Goal: Transaction & Acquisition: Purchase product/service

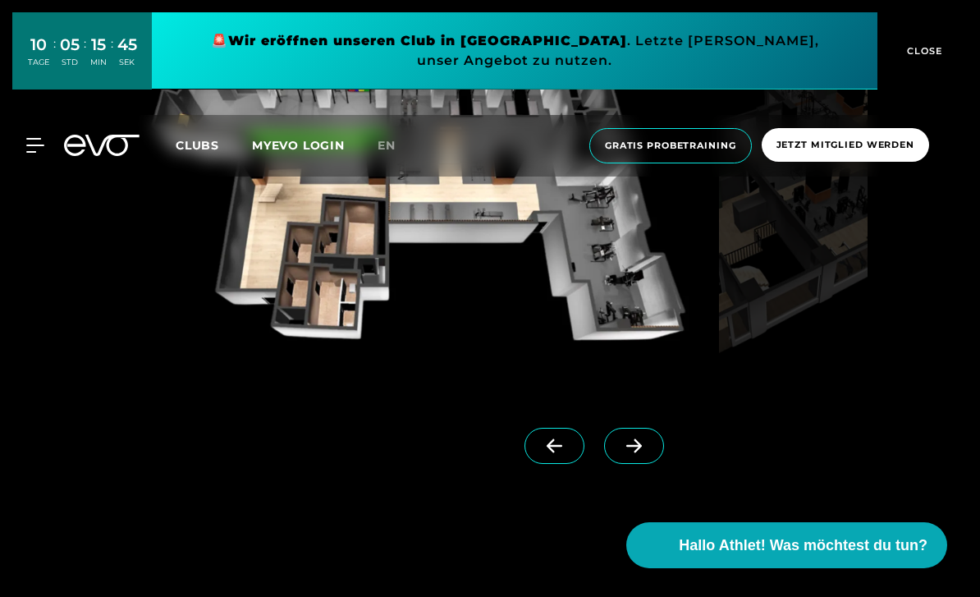
scroll to position [1382, 0]
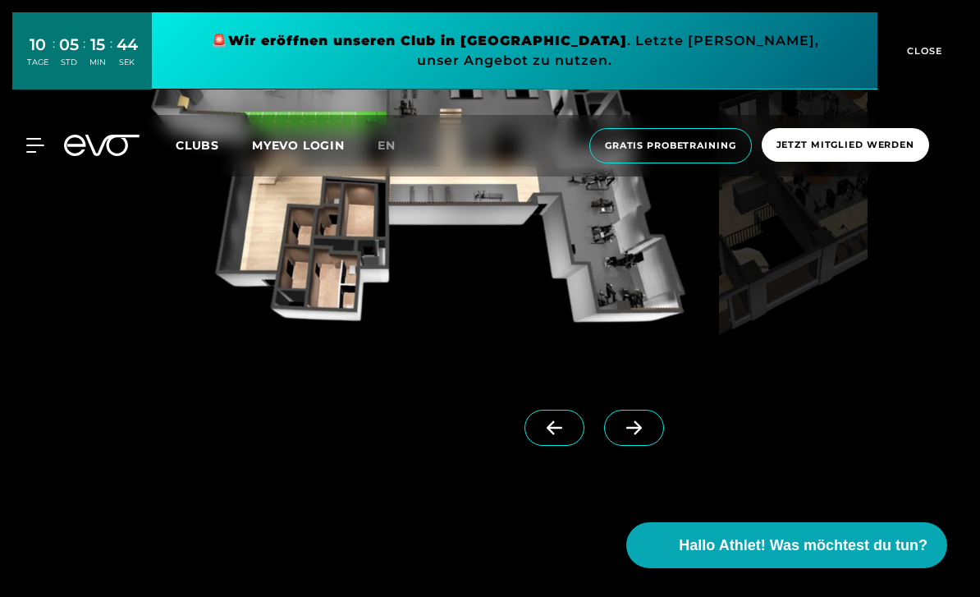
click at [639, 435] on icon at bounding box center [634, 428] width 16 height 14
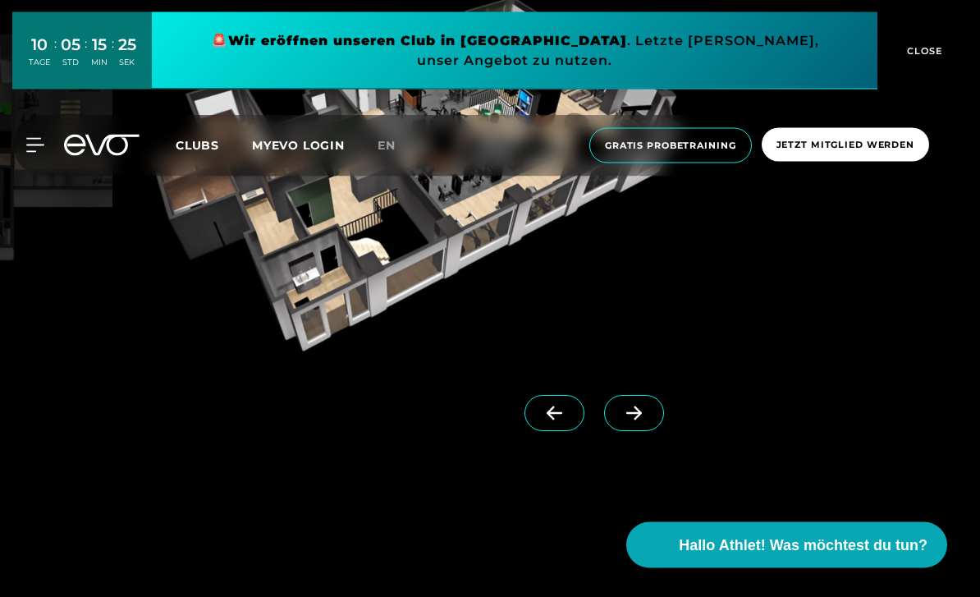
scroll to position [1396, 0]
click at [630, 420] on icon at bounding box center [634, 413] width 29 height 15
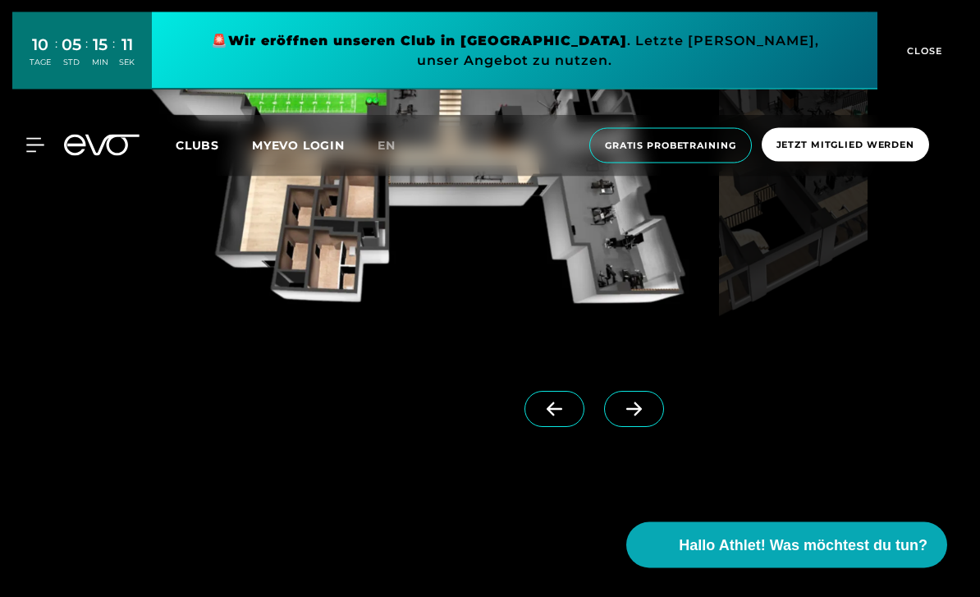
scroll to position [1400, 0]
click at [640, 427] on span at bounding box center [634, 409] width 60 height 36
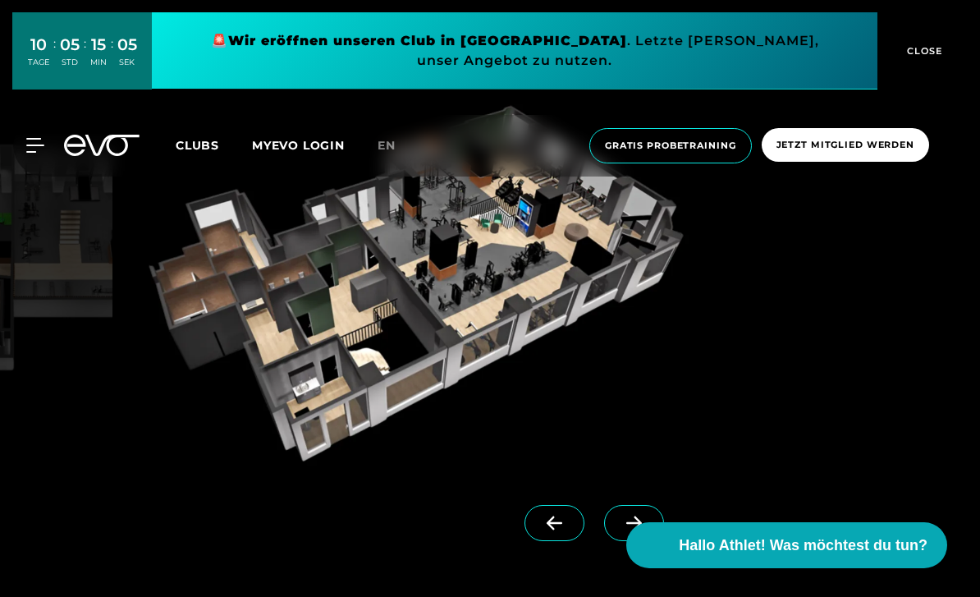
scroll to position [1285, 0]
click at [855, 144] on span "Jetzt Mitglied werden" at bounding box center [846, 145] width 138 height 14
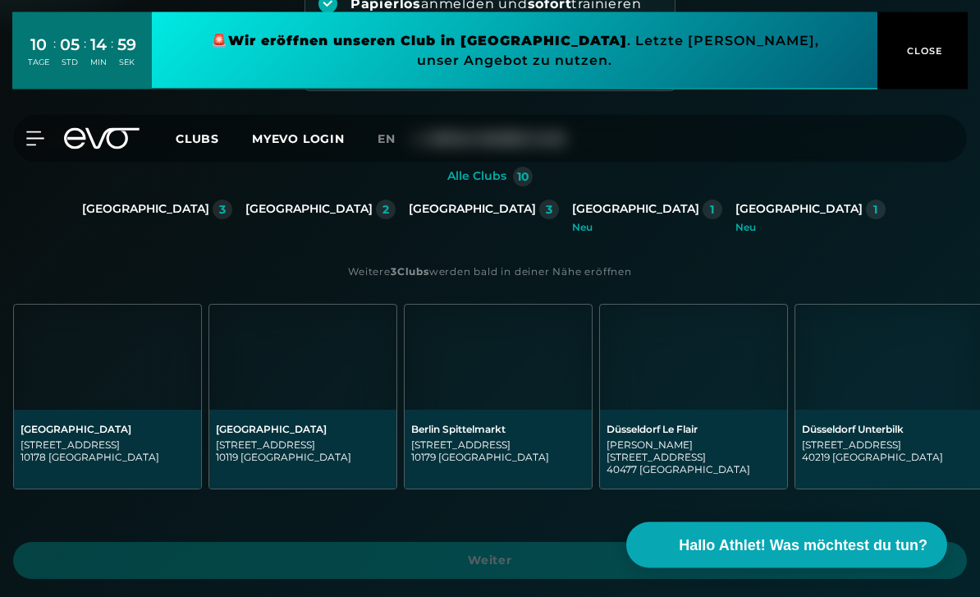
scroll to position [255, 0]
click at [542, 440] on div "[STREET_ADDRESS]" at bounding box center [498, 450] width 174 height 25
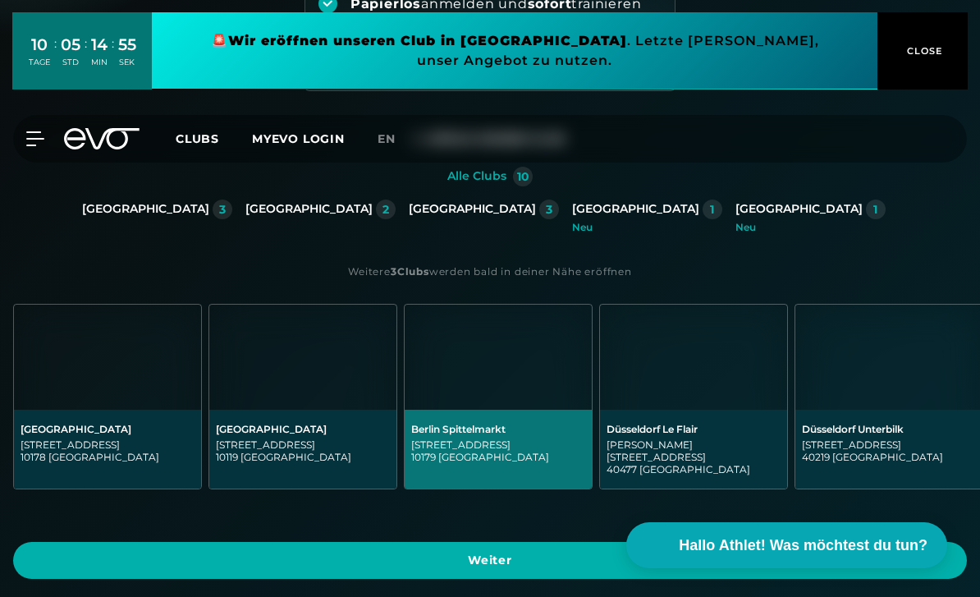
click at [516, 552] on span "Weiter" at bounding box center [490, 560] width 914 height 17
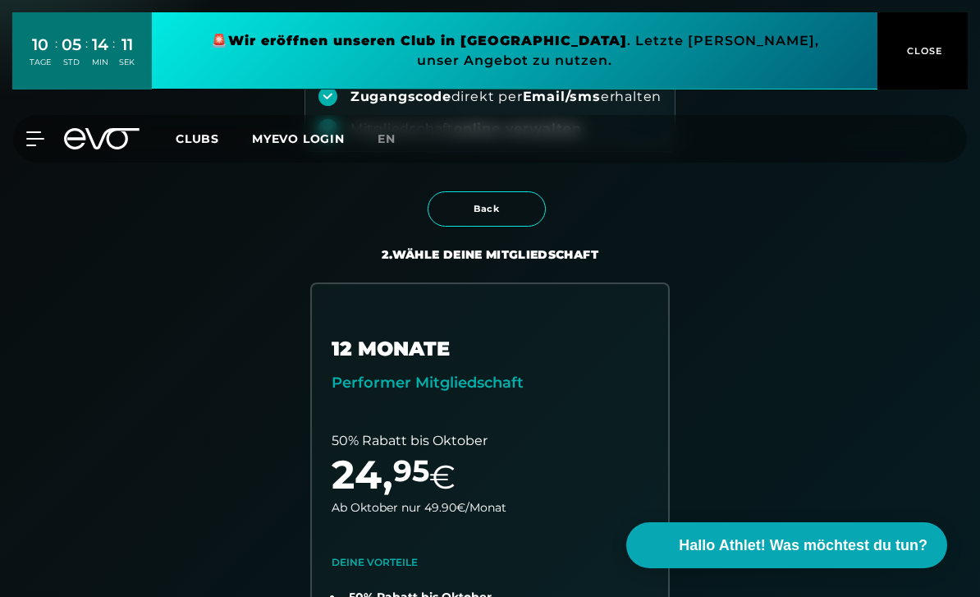
scroll to position [0, 0]
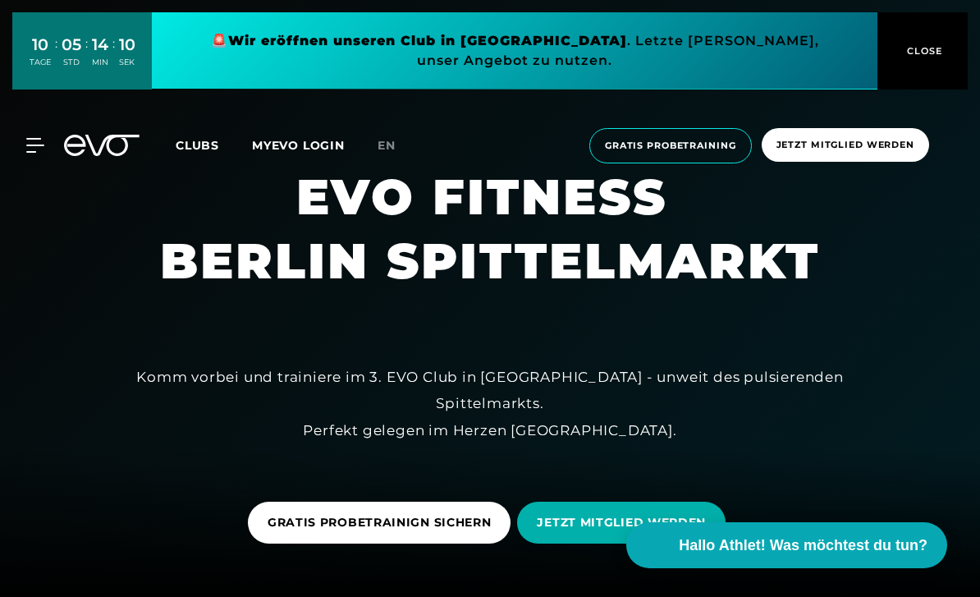
scroll to position [1338, 0]
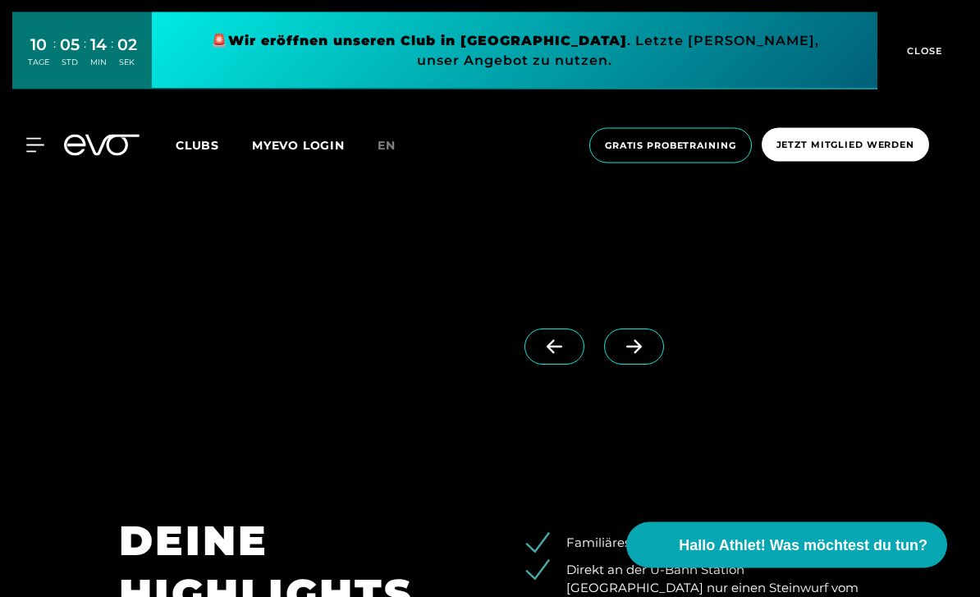
click at [644, 355] on icon at bounding box center [634, 347] width 29 height 15
click at [642, 364] on span at bounding box center [634, 346] width 60 height 36
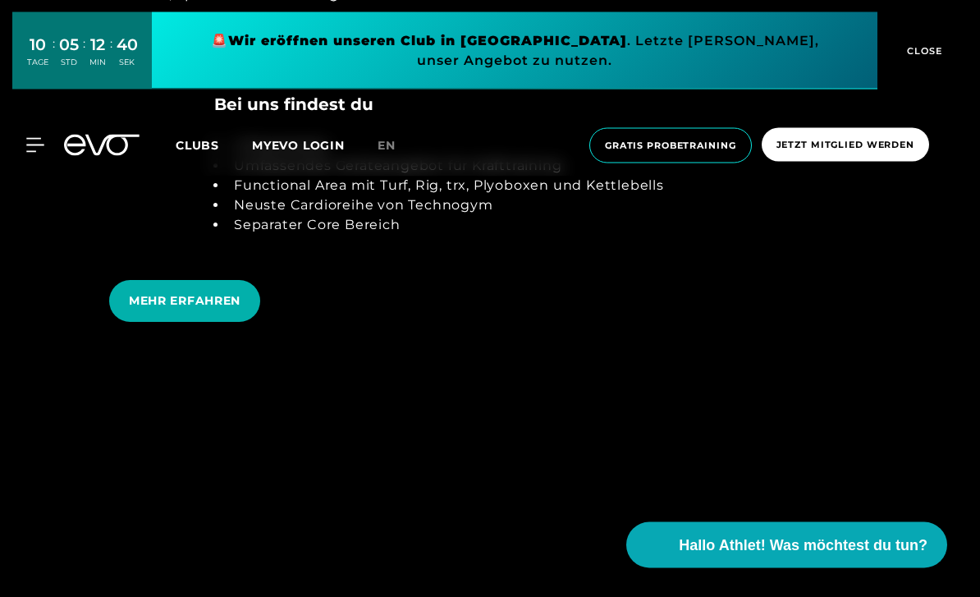
scroll to position [3301, 0]
click at [169, 309] on span "MEHR ERFAHREN" at bounding box center [185, 300] width 112 height 17
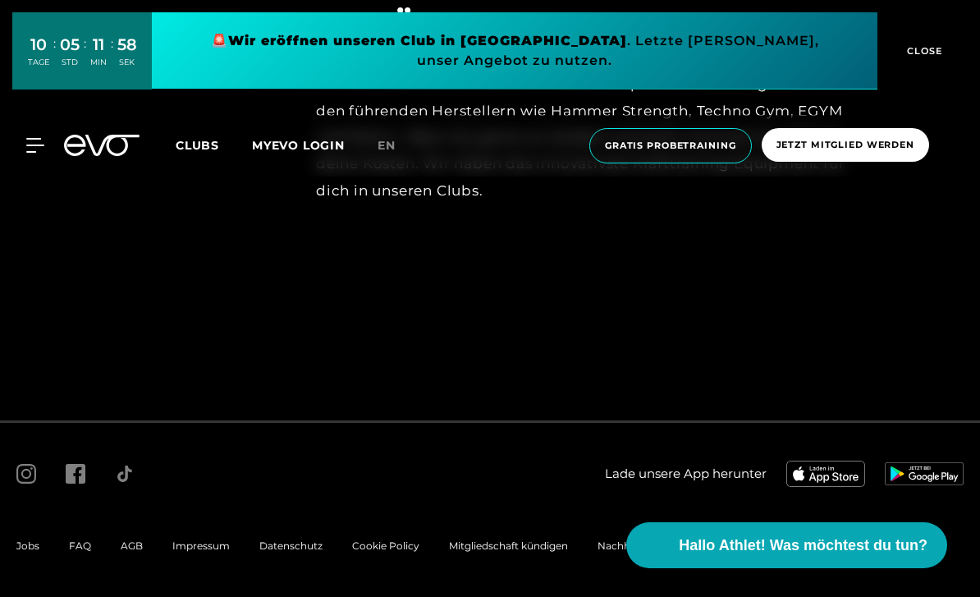
scroll to position [7170, 0]
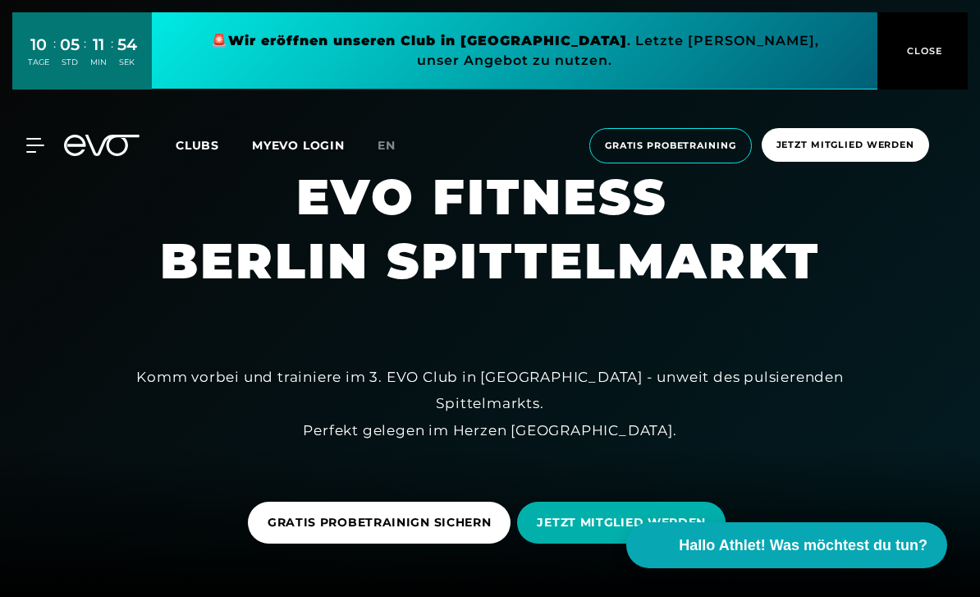
click at [926, 53] on span "CLOSE" at bounding box center [923, 51] width 40 height 15
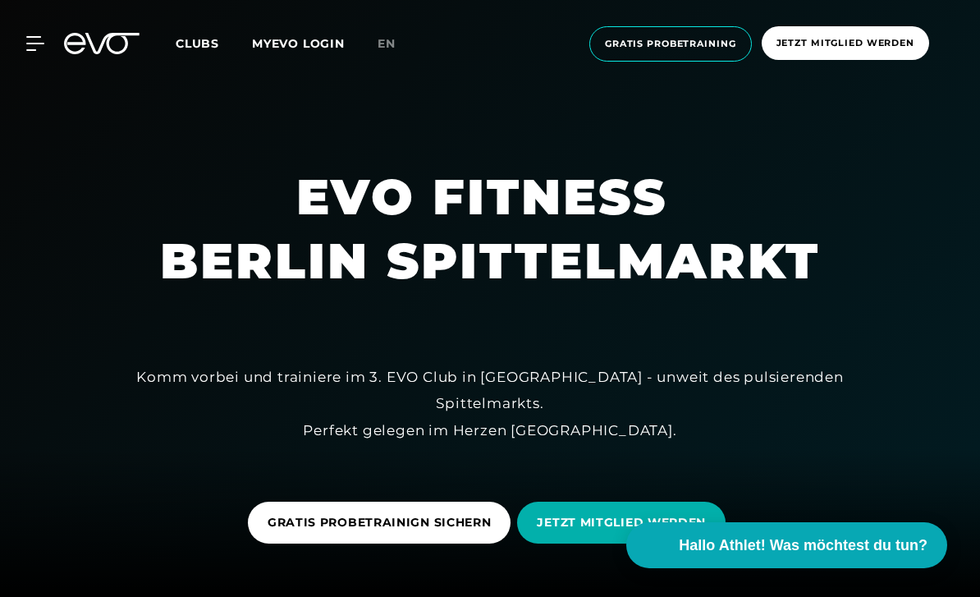
click at [707, 48] on span "Gratis Probetraining" at bounding box center [670, 44] width 131 height 14
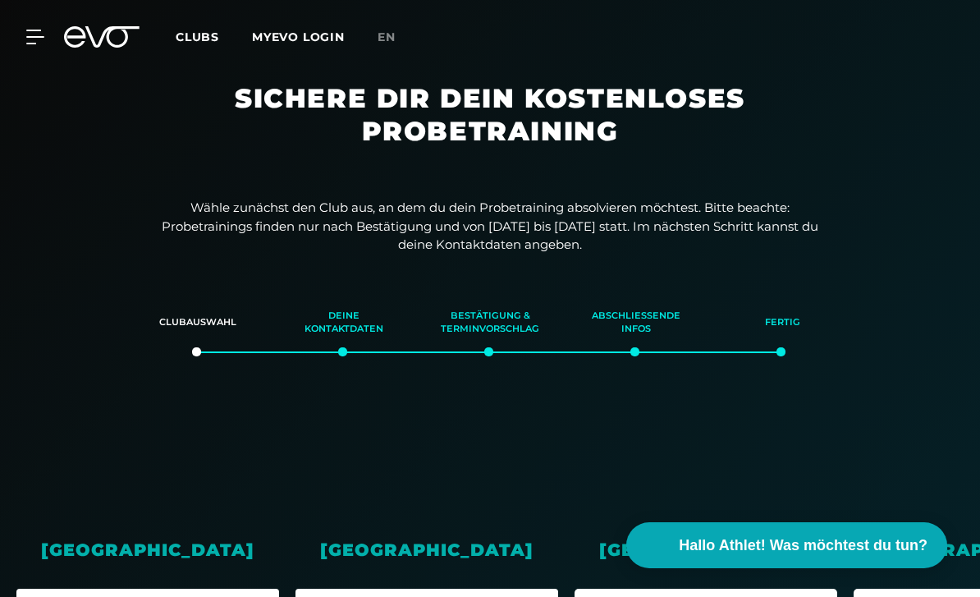
click at [290, 31] on link "MYEVO LOGIN" at bounding box center [298, 37] width 93 height 15
click at [31, 30] on icon at bounding box center [34, 36] width 17 height 13
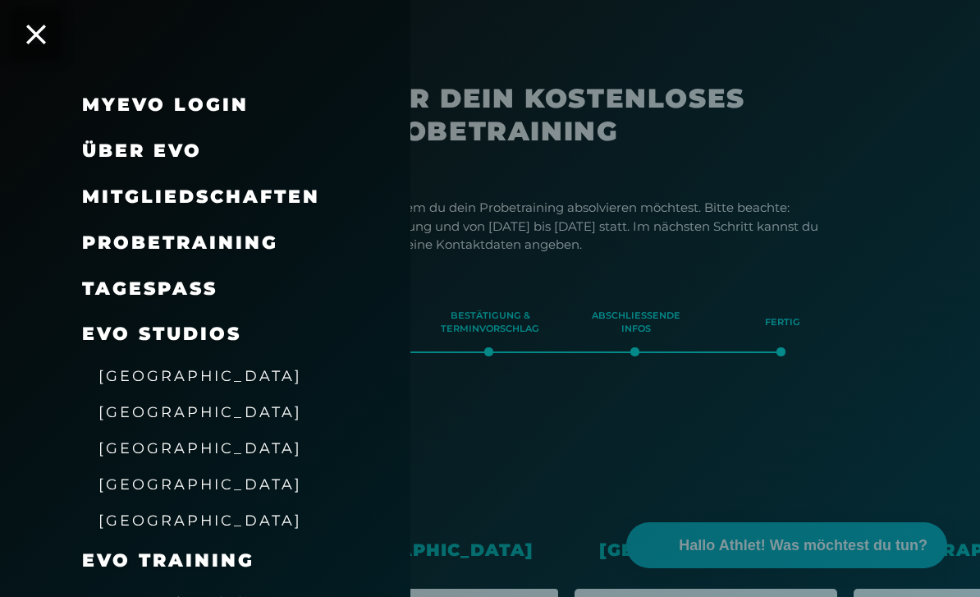
click at [163, 205] on span "Mitgliedschaften" at bounding box center [201, 197] width 238 height 22
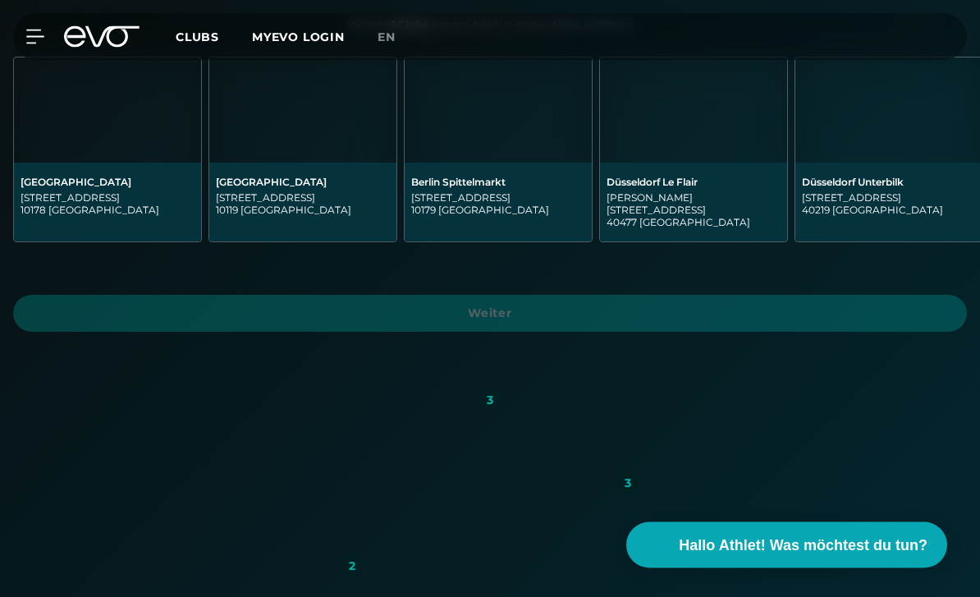
click at [543, 216] on div "[STREET_ADDRESS]" at bounding box center [498, 204] width 174 height 25
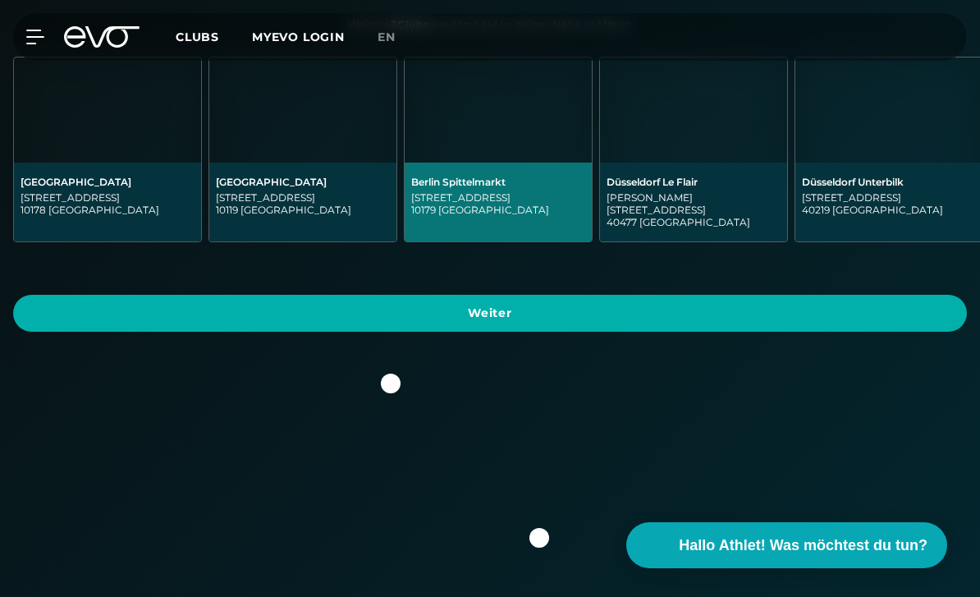
click at [632, 305] on span "Weiter" at bounding box center [490, 313] width 914 height 17
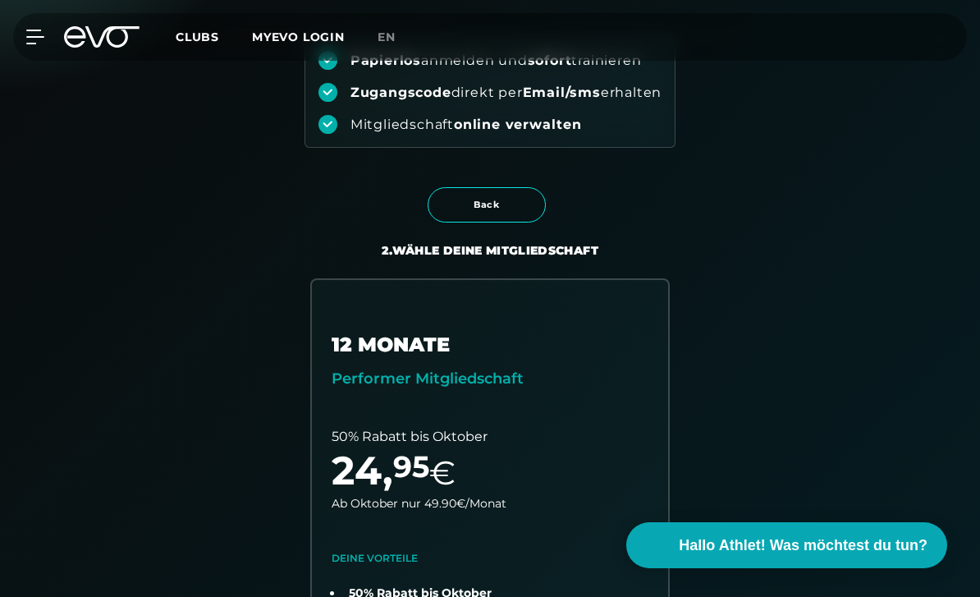
scroll to position [0, 0]
